Goal: Task Accomplishment & Management: Manage account settings

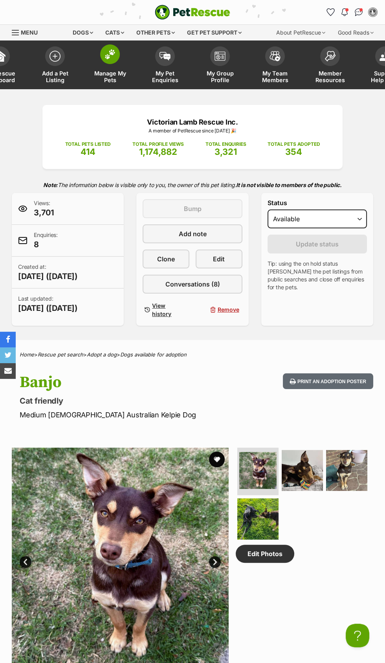
click at [107, 66] on link "Manage My Pets" at bounding box center [109, 65] width 55 height 47
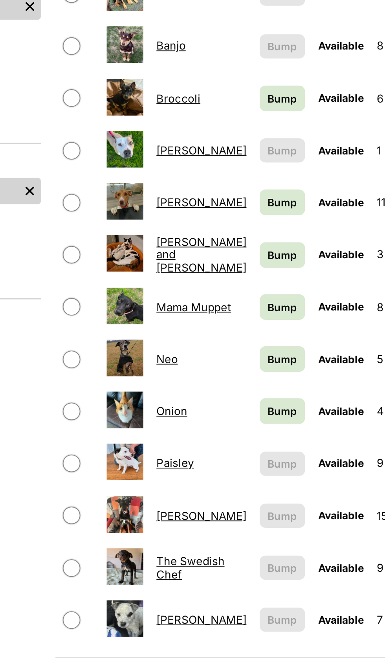
click at [178, 506] on link "[PERSON_NAME]" at bounding box center [192, 509] width 48 height 7
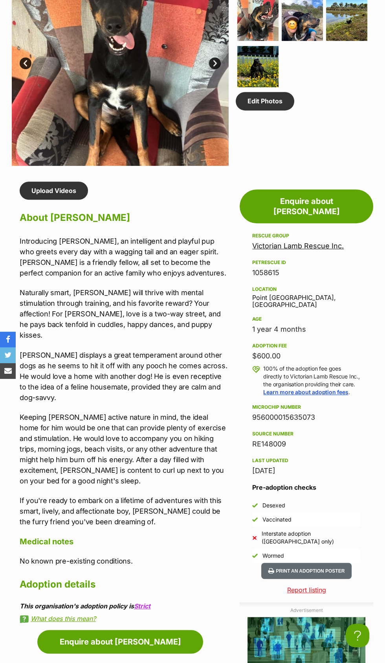
scroll to position [500, 0]
